Goal: Task Accomplishment & Management: Manage account settings

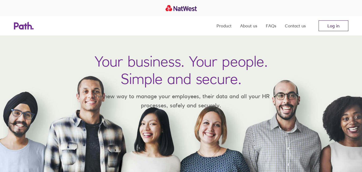
click at [332, 25] on link "Log in" at bounding box center [333, 25] width 30 height 11
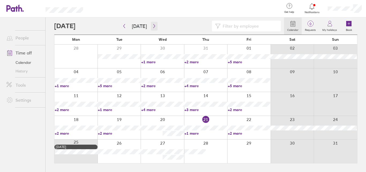
click at [152, 27] on icon "button" at bounding box center [154, 26] width 4 height 4
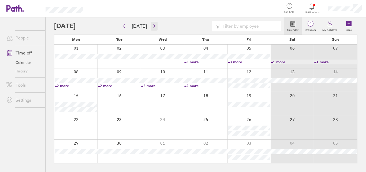
click at [152, 26] on icon "button" at bounding box center [154, 26] width 4 height 4
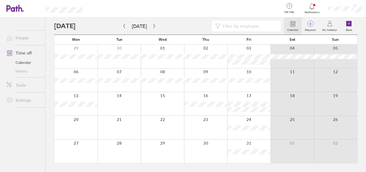
click at [213, 73] on div at bounding box center [205, 80] width 43 height 24
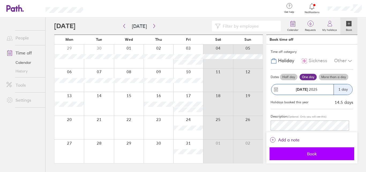
click at [305, 153] on span "Book" at bounding box center [311, 153] width 77 height 5
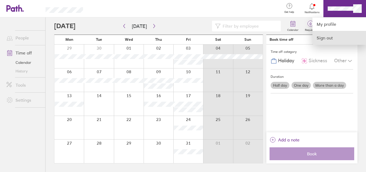
click at [334, 38] on link "Sign out" at bounding box center [339, 37] width 54 height 13
